Goal: Find specific page/section: Find specific page/section

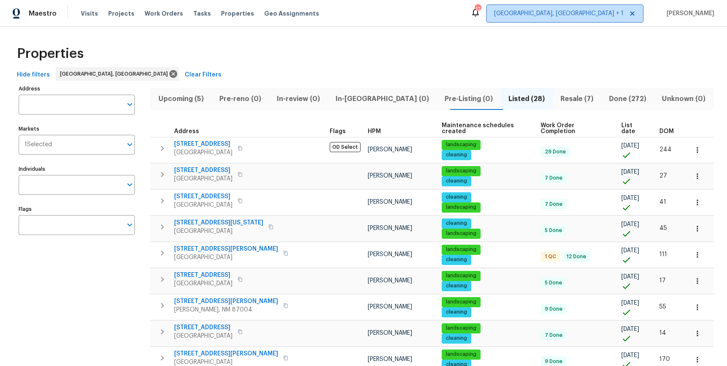
click at [607, 11] on span "[GEOGRAPHIC_DATA], [GEOGRAPHIC_DATA] + 1" at bounding box center [558, 13] width 129 height 8
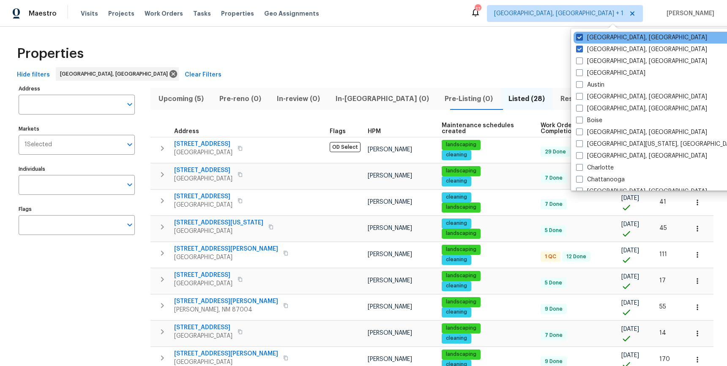
click at [580, 40] on span at bounding box center [579, 37] width 7 height 7
click at [580, 39] on input "[GEOGRAPHIC_DATA], [GEOGRAPHIC_DATA]" at bounding box center [578, 35] width 5 height 5
checkbox input "false"
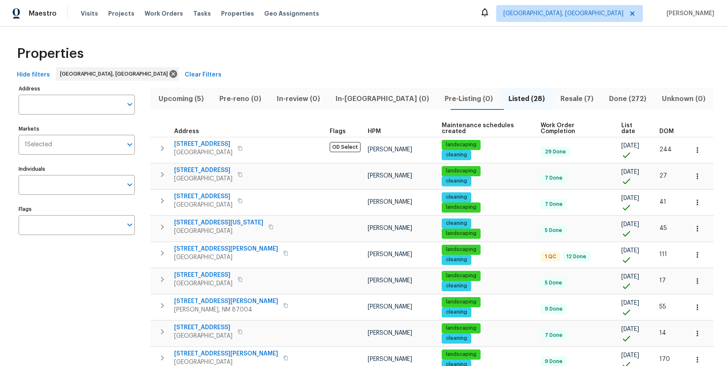
click at [524, 45] on div "Properties" at bounding box center [364, 53] width 700 height 27
click at [682, 55] on div "Properties" at bounding box center [364, 53] width 700 height 27
click at [614, 13] on span "[GEOGRAPHIC_DATA], [GEOGRAPHIC_DATA]" at bounding box center [563, 13] width 120 height 8
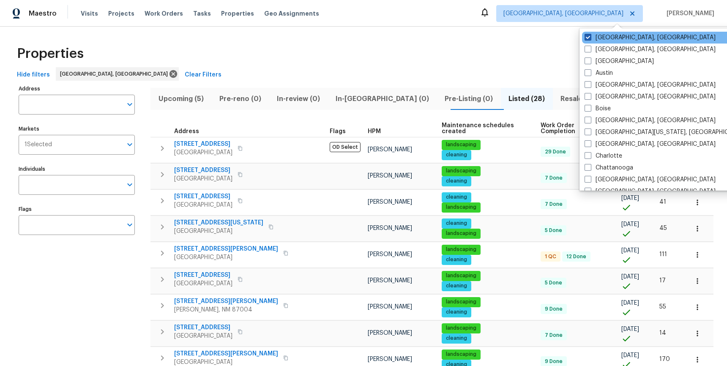
click at [587, 38] on span at bounding box center [587, 37] width 7 height 7
click at [587, 38] on input "[GEOGRAPHIC_DATA], [GEOGRAPHIC_DATA]" at bounding box center [586, 35] width 5 height 5
click at [589, 34] on span at bounding box center [587, 37] width 7 height 7
click at [589, 34] on input "[GEOGRAPHIC_DATA], [GEOGRAPHIC_DATA]" at bounding box center [586, 35] width 5 height 5
click at [588, 36] on span at bounding box center [587, 37] width 7 height 7
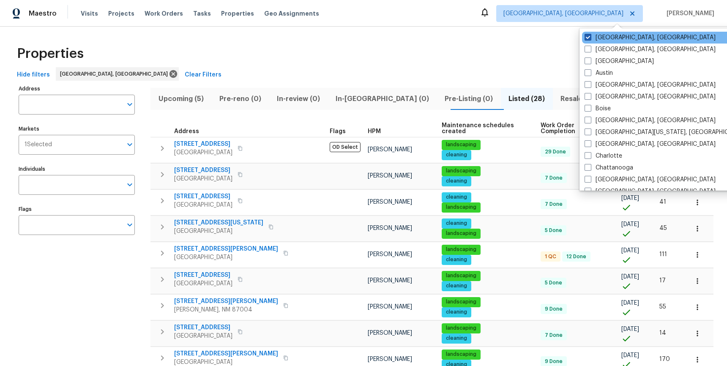
click at [588, 36] on input "[GEOGRAPHIC_DATA], [GEOGRAPHIC_DATA]" at bounding box center [586, 35] width 5 height 5
checkbox input "true"
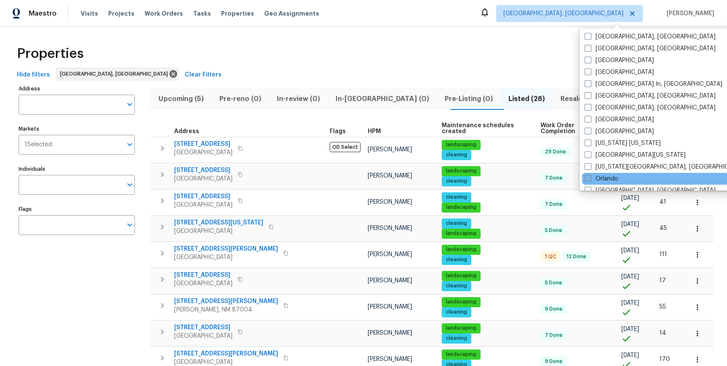
scroll to position [331, 0]
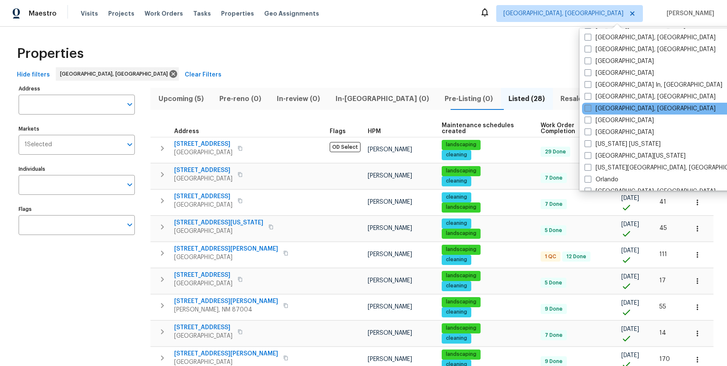
click at [586, 109] on span at bounding box center [587, 108] width 7 height 7
click at [586, 109] on input "[GEOGRAPHIC_DATA], [GEOGRAPHIC_DATA]" at bounding box center [586, 106] width 5 height 5
checkbox input "true"
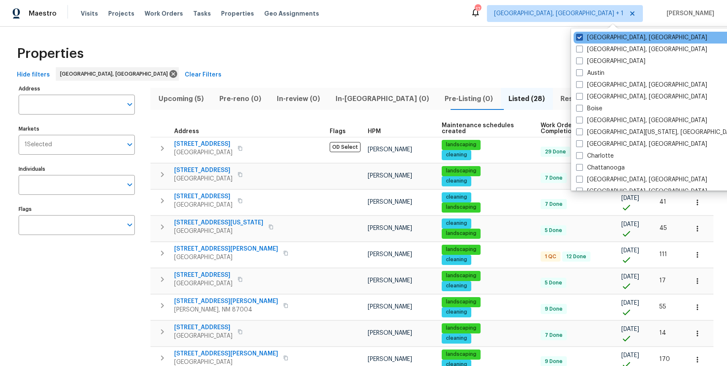
click at [580, 34] on span at bounding box center [579, 37] width 7 height 7
click at [580, 34] on input "[GEOGRAPHIC_DATA], [GEOGRAPHIC_DATA]" at bounding box center [578, 35] width 5 height 5
checkbox input "false"
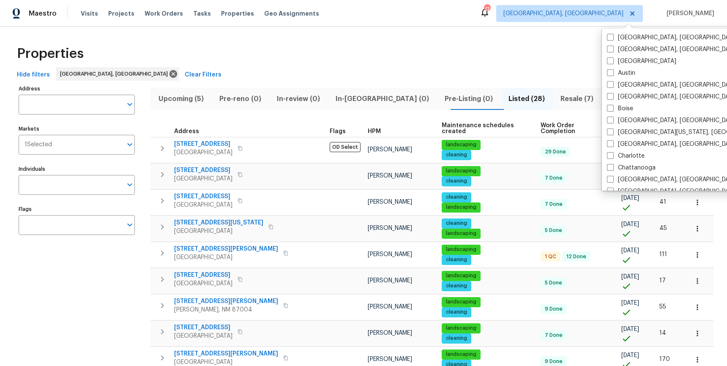
click at [504, 42] on div "Properties" at bounding box center [364, 53] width 700 height 27
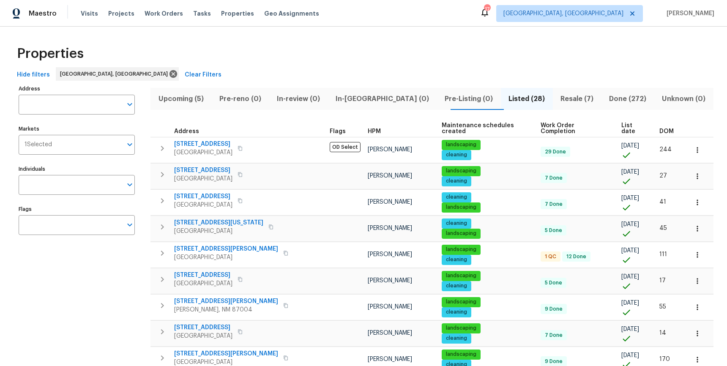
click at [305, 50] on div "Properties" at bounding box center [364, 53] width 700 height 27
click at [134, 149] on icon "Open" at bounding box center [130, 144] width 10 height 10
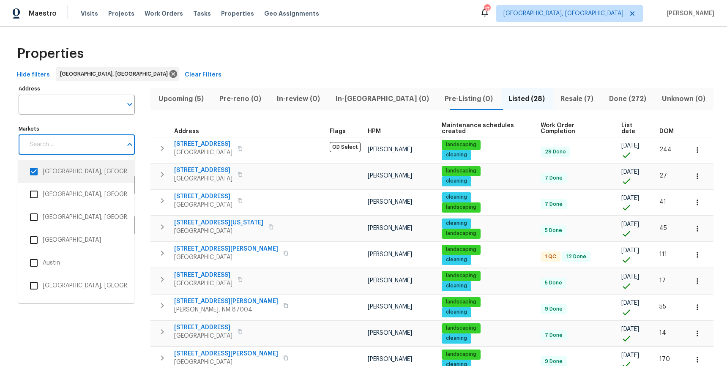
click at [35, 172] on input "checkbox" at bounding box center [34, 172] width 18 height 18
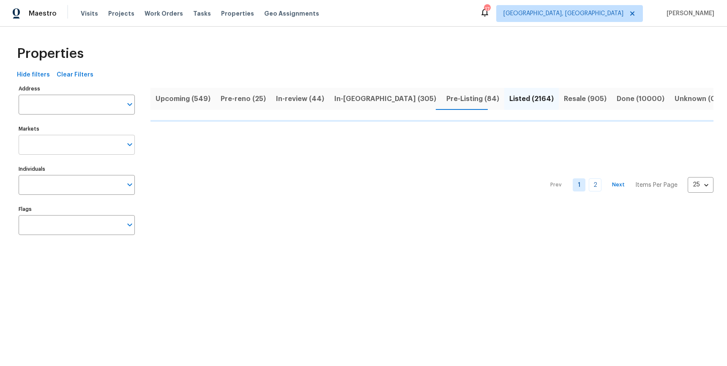
click at [130, 145] on icon "Open" at bounding box center [129, 144] width 5 height 3
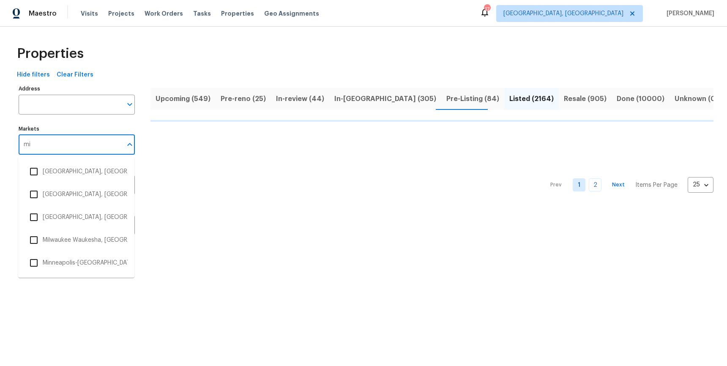
type input "mia"
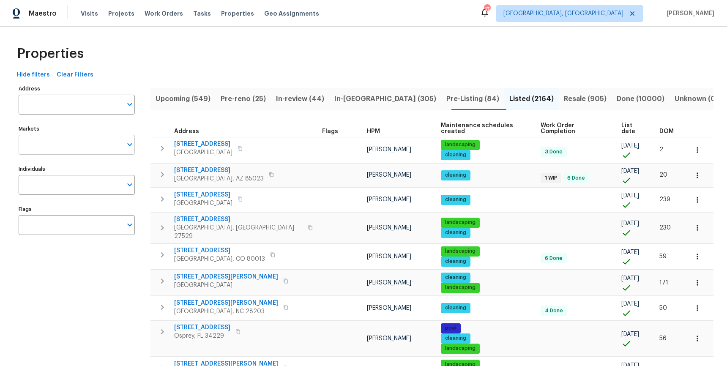
click at [112, 148] on input "Markets" at bounding box center [71, 145] width 104 height 20
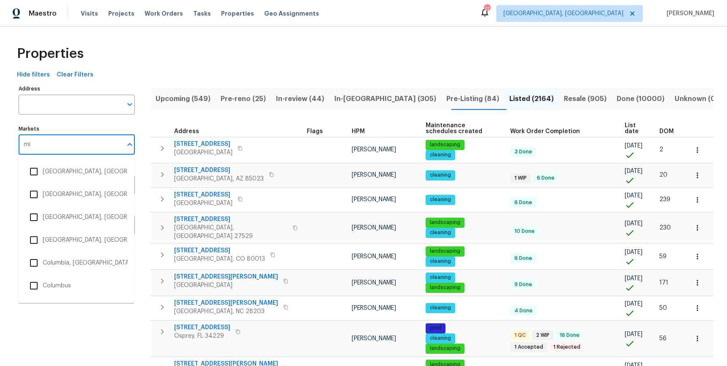
type input "mia"
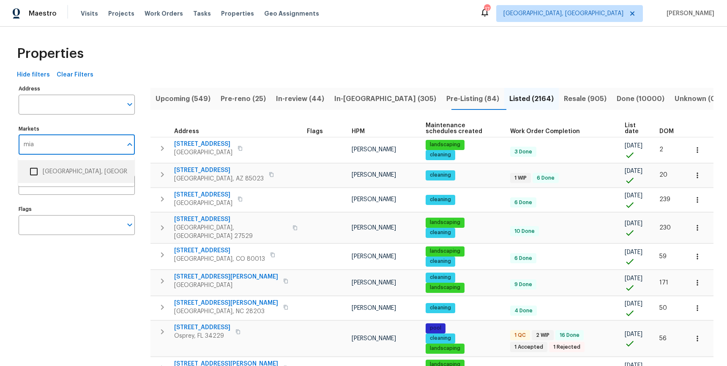
click at [38, 175] on input "checkbox" at bounding box center [34, 172] width 18 height 18
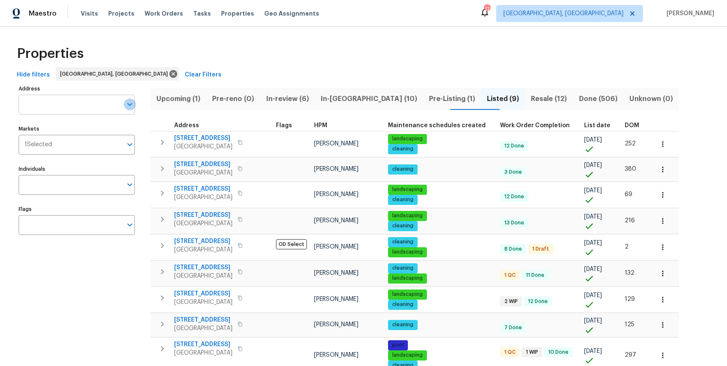
click at [126, 106] on icon "Open" at bounding box center [130, 104] width 10 height 10
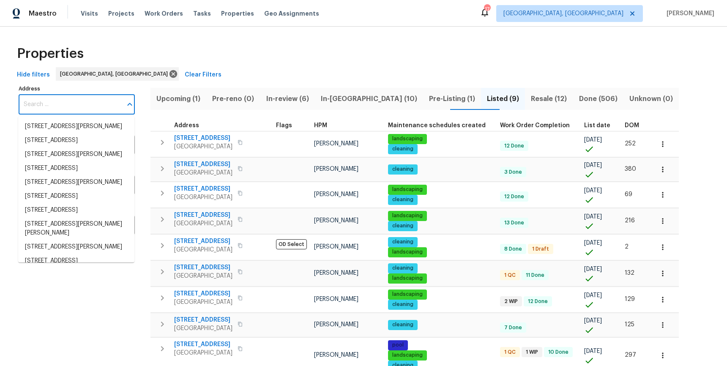
click at [148, 80] on div "Hide filters Miami, FL Clear Filters" at bounding box center [364, 75] width 700 height 16
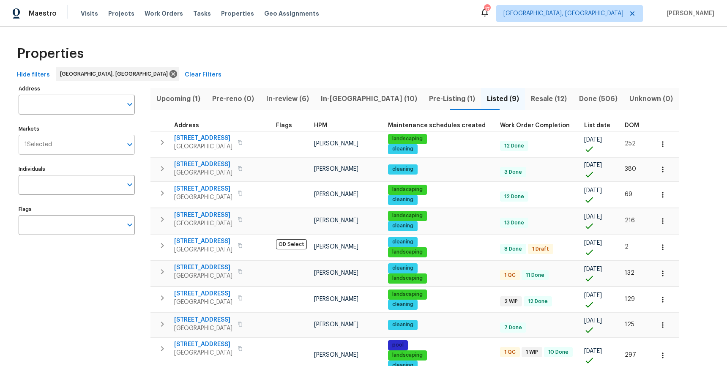
click at [130, 143] on icon "Open" at bounding box center [130, 144] width 10 height 10
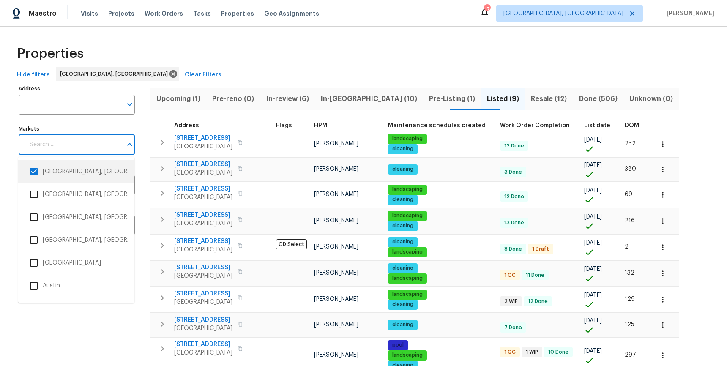
click at [32, 173] on input "checkbox" at bounding box center [34, 172] width 18 height 18
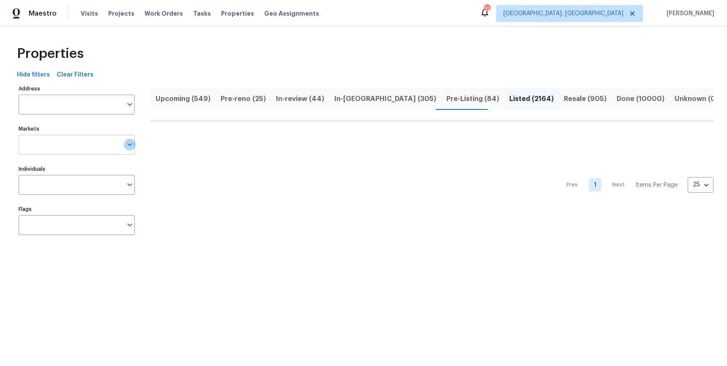
click at [131, 145] on icon "Open" at bounding box center [129, 144] width 5 height 3
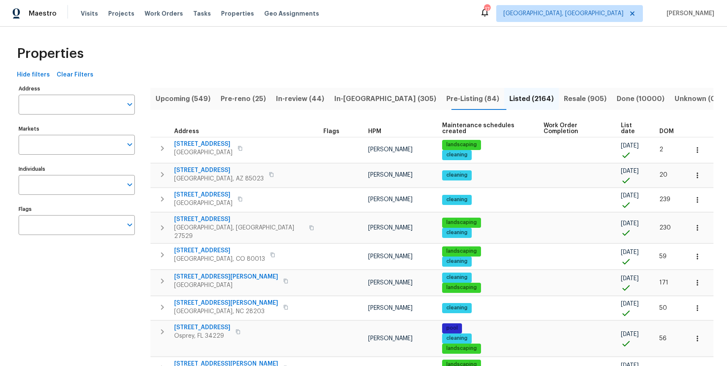
click at [34, 174] on div "Individuals Individuals" at bounding box center [77, 179] width 116 height 32
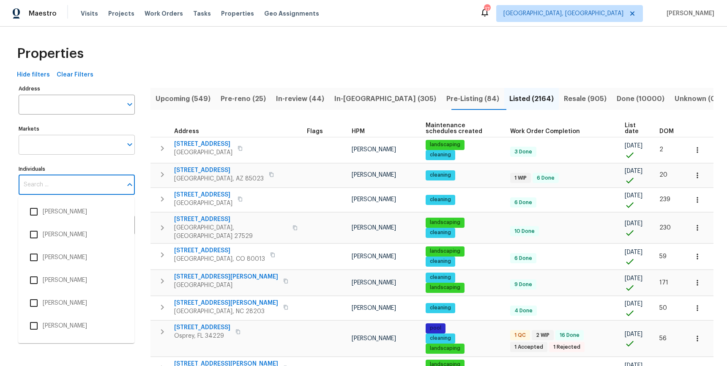
click at [127, 143] on icon "Open" at bounding box center [130, 144] width 10 height 10
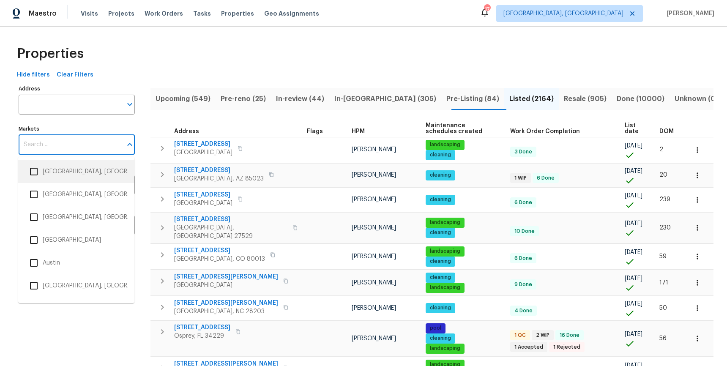
click at [33, 173] on input "checkbox" at bounding box center [34, 172] width 18 height 18
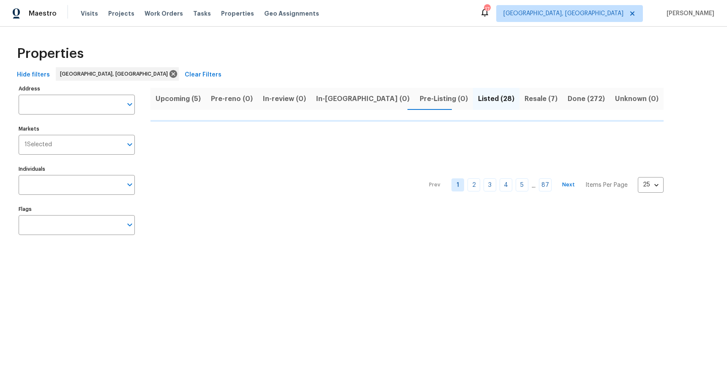
click at [202, 53] on div "Properties" at bounding box center [364, 53] width 700 height 27
